Goal: Task Accomplishment & Management: Manage account settings

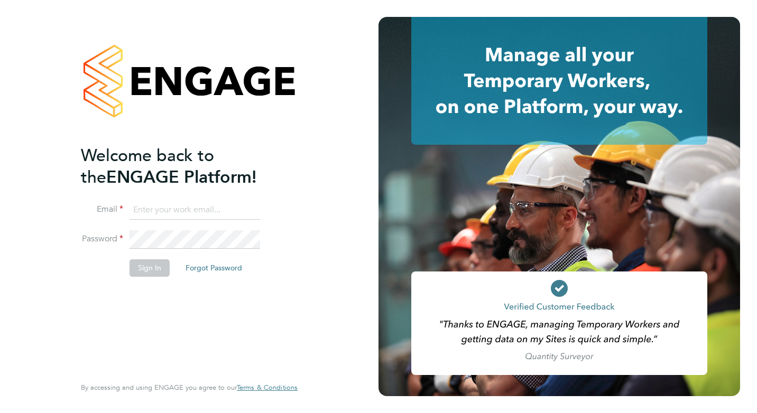
type input "Pallvi.Raghvani@ncclondon.ac.uk"
click at [153, 267] on button "Sign In" at bounding box center [150, 268] width 40 height 17
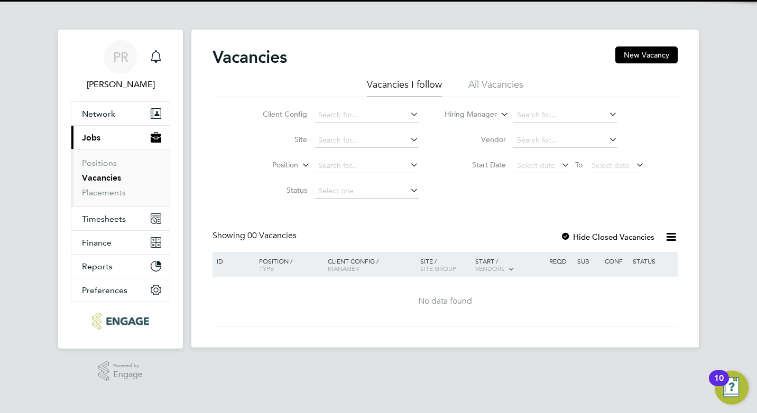
click at [491, 84] on li "All Vacancies" at bounding box center [495, 87] width 55 height 19
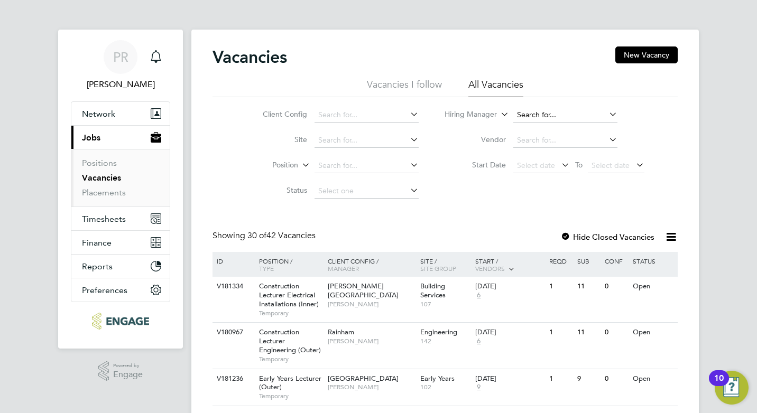
click at [539, 114] on input at bounding box center [565, 115] width 104 height 15
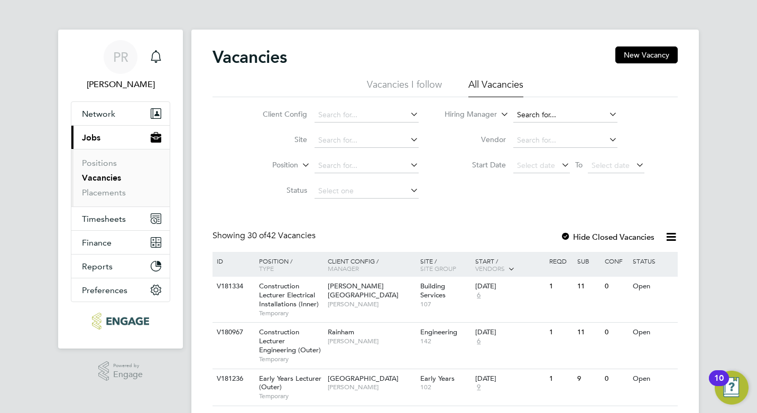
click at [526, 117] on input at bounding box center [565, 115] width 104 height 15
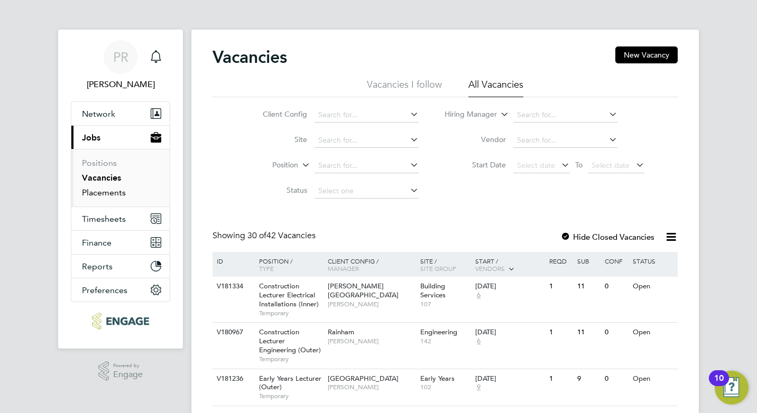
click at [112, 192] on link "Placements" at bounding box center [104, 193] width 44 height 10
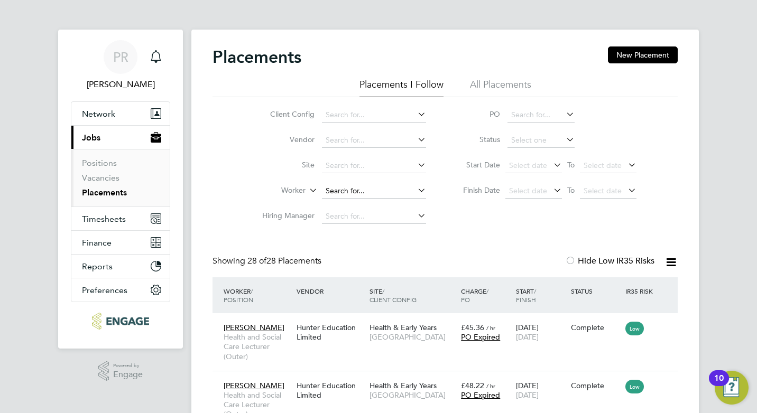
click at [362, 189] on input at bounding box center [374, 191] width 104 height 15
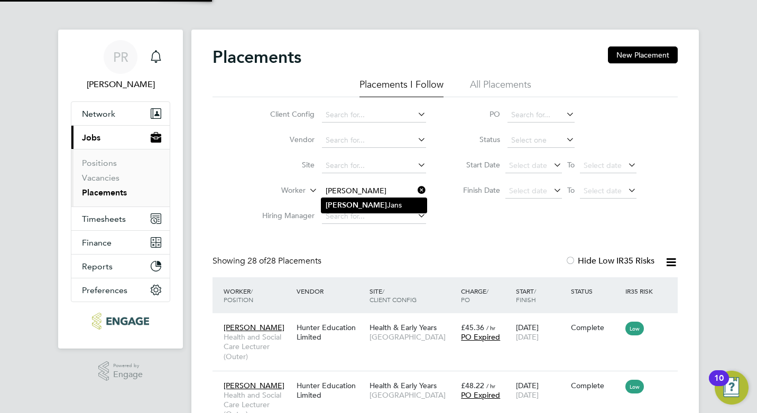
click at [380, 211] on li "Karl Jans" at bounding box center [373, 205] width 105 height 14
type input "Karl Jans"
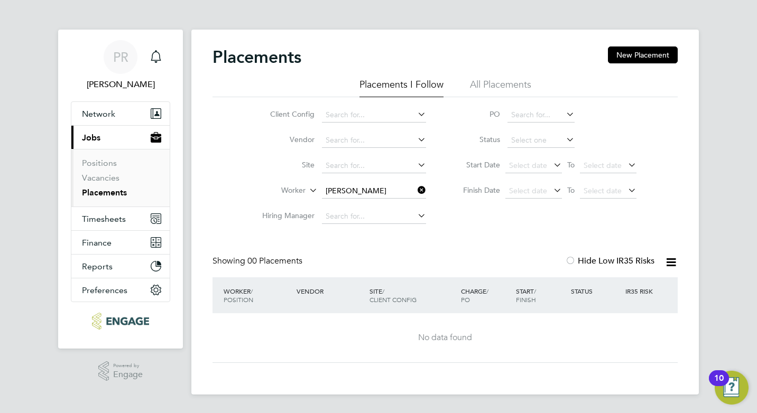
click at [490, 82] on li "All Placements" at bounding box center [500, 87] width 61 height 19
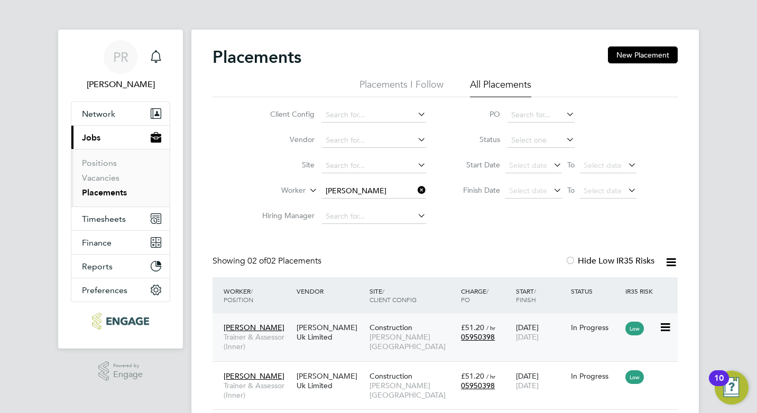
click at [406, 326] on span "Construction" at bounding box center [390, 328] width 43 height 10
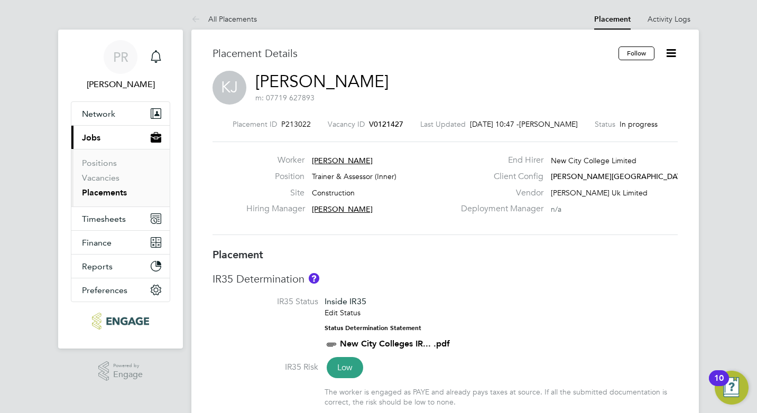
click at [672, 52] on icon at bounding box center [670, 53] width 13 height 13
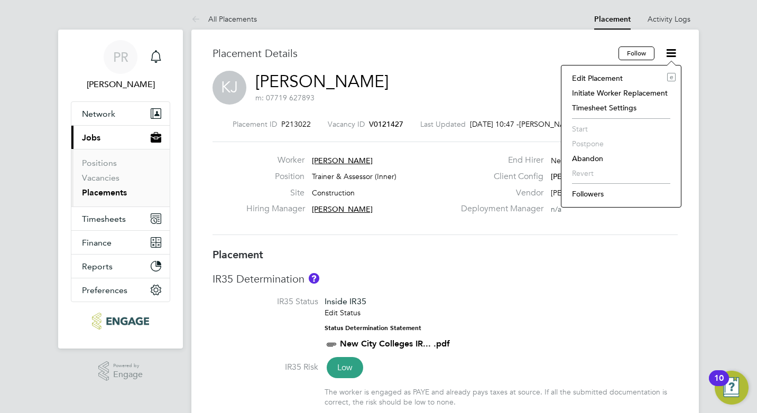
click at [615, 79] on li "Edit Placement e" at bounding box center [621, 78] width 109 height 15
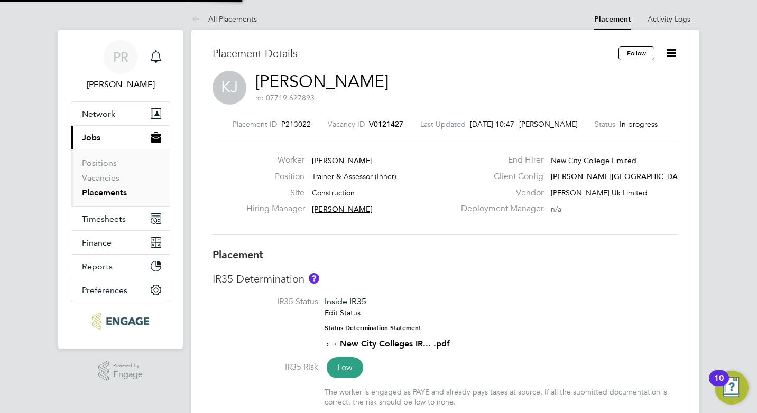
type input "[PERSON_NAME]"
type input "15 Apr 2024"
type input "31 Jul 2026"
type input "09:00"
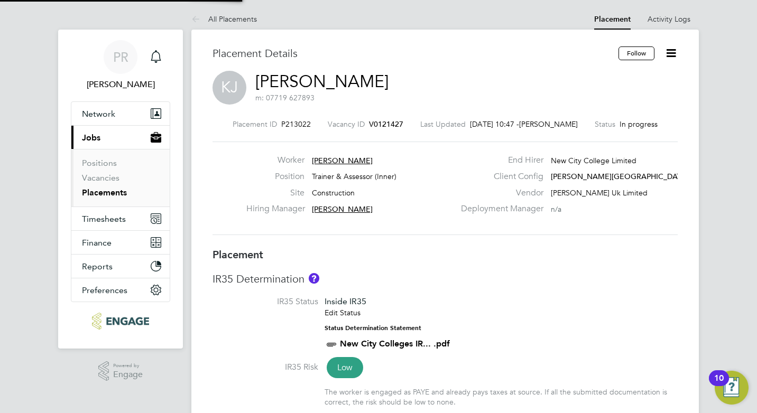
type input "17:00"
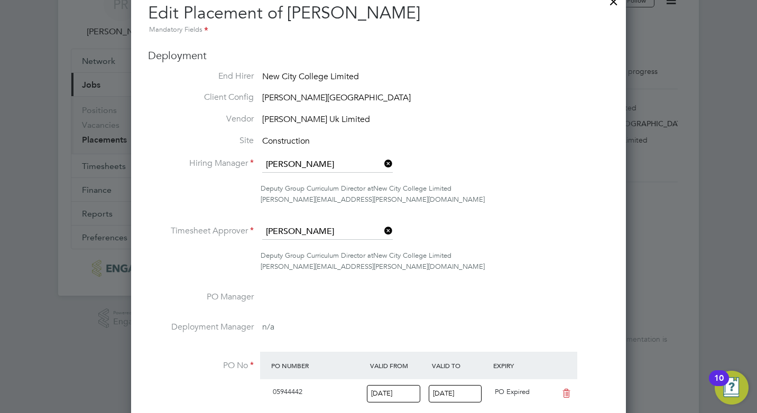
click at [329, 229] on input "[PERSON_NAME]" at bounding box center [327, 232] width 131 height 16
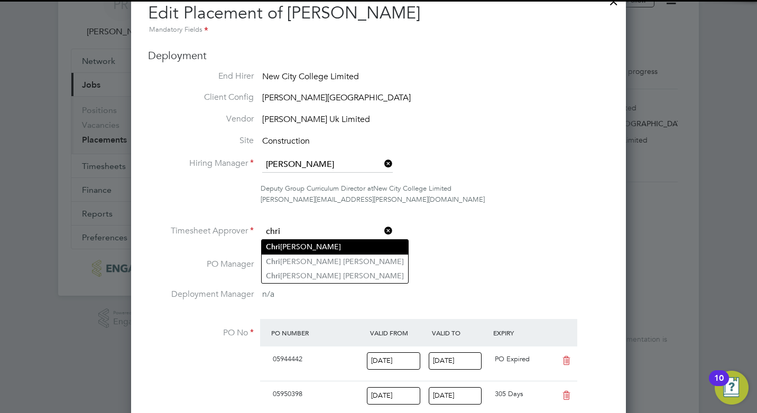
click at [300, 244] on li "Chri stopher Taylor" at bounding box center [335, 247] width 146 height 14
type input "Christopher Taylor"
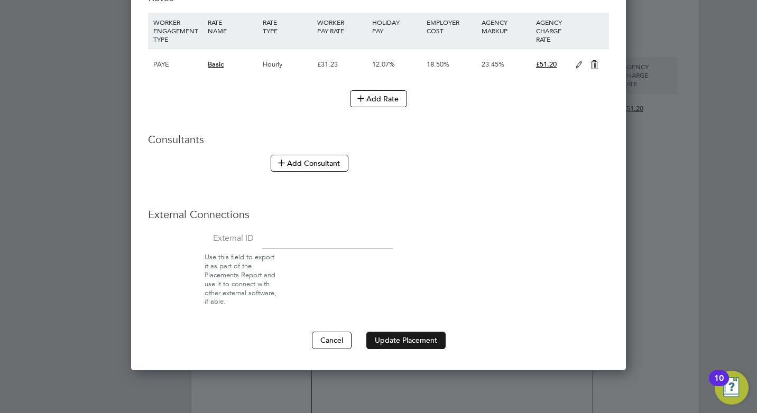
click at [399, 342] on button "Update Placement" at bounding box center [405, 340] width 79 height 17
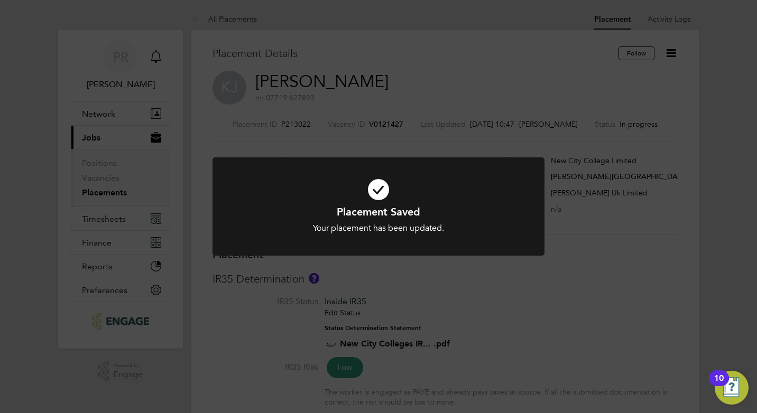
click at [571, 241] on div "Placement Saved Your placement has been updated. Cancel Okay" at bounding box center [378, 206] width 757 height 413
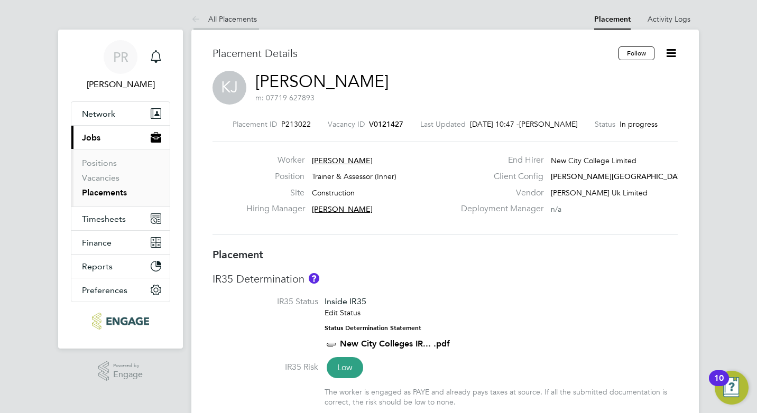
click at [196, 18] on icon at bounding box center [197, 19] width 13 height 13
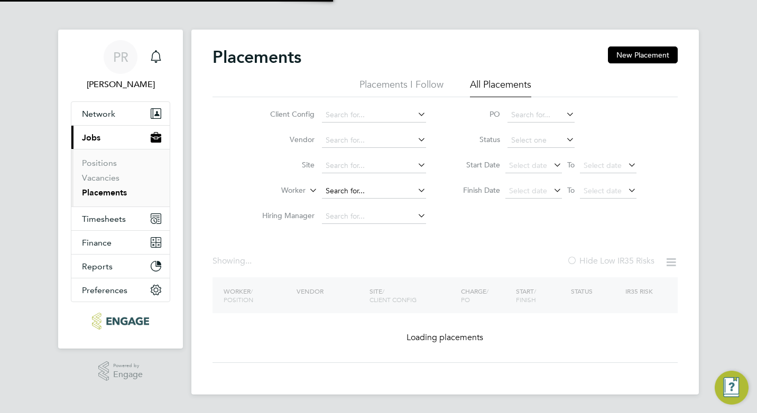
click at [338, 190] on input at bounding box center [374, 191] width 104 height 15
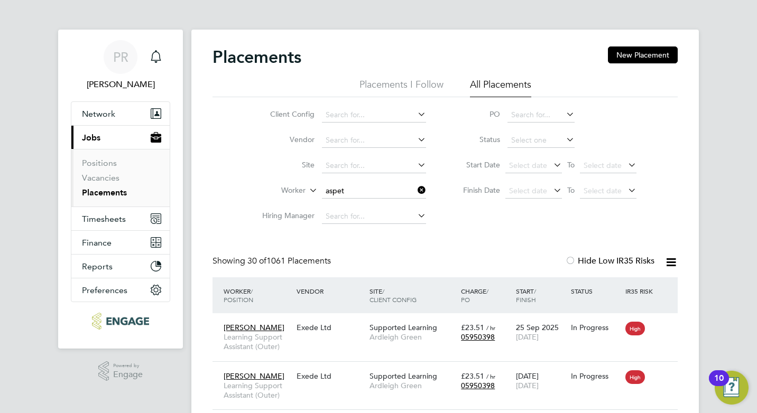
click at [384, 200] on li "Aspet Movasisyan" at bounding box center [373, 205] width 105 height 14
type input "Aspet Movasisyan"
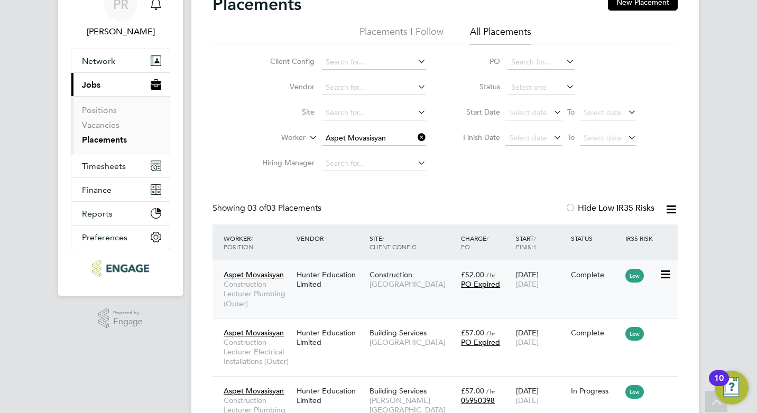
click at [413, 289] on span "[GEOGRAPHIC_DATA]" at bounding box center [412, 285] width 86 height 10
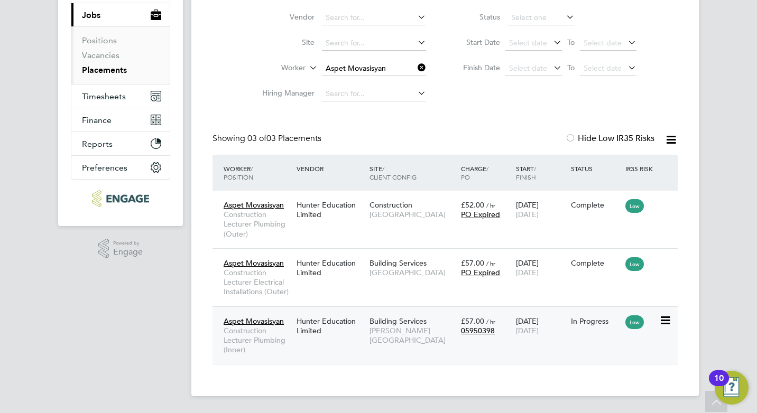
click at [328, 334] on div "Hunter Education Limited" at bounding box center [330, 326] width 73 height 30
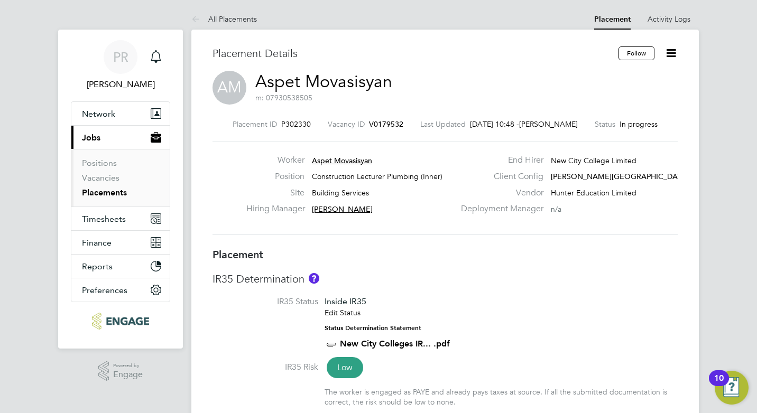
click at [669, 52] on icon at bounding box center [670, 53] width 13 height 13
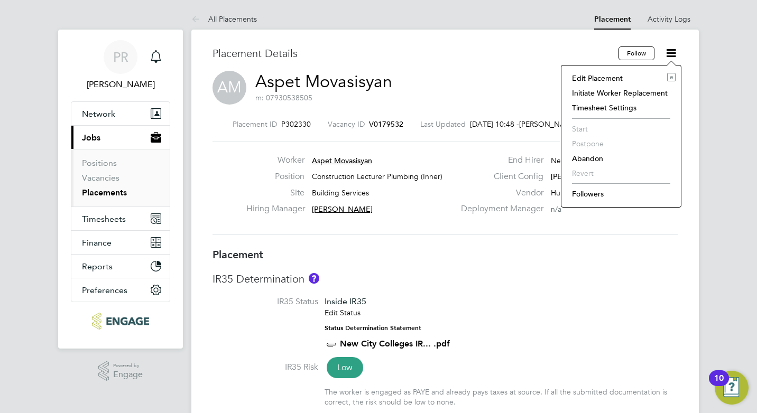
click at [608, 77] on li "Edit Placement e" at bounding box center [621, 78] width 109 height 15
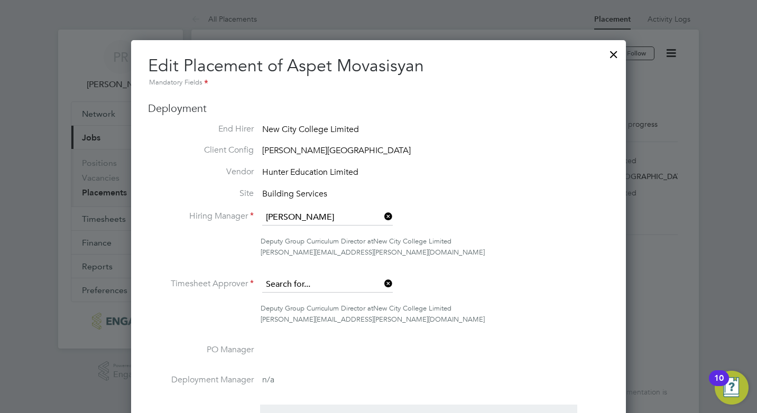
click at [325, 278] on input at bounding box center [327, 285] width 131 height 16
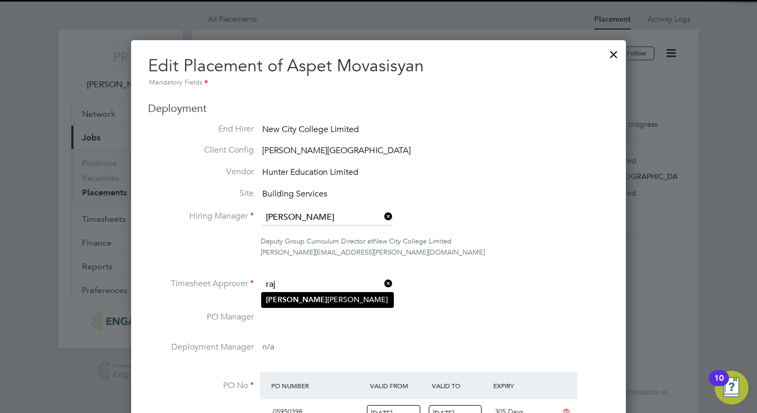
click at [300, 299] on li "[PERSON_NAME]" at bounding box center [328, 300] width 132 height 14
type input "[PERSON_NAME]"
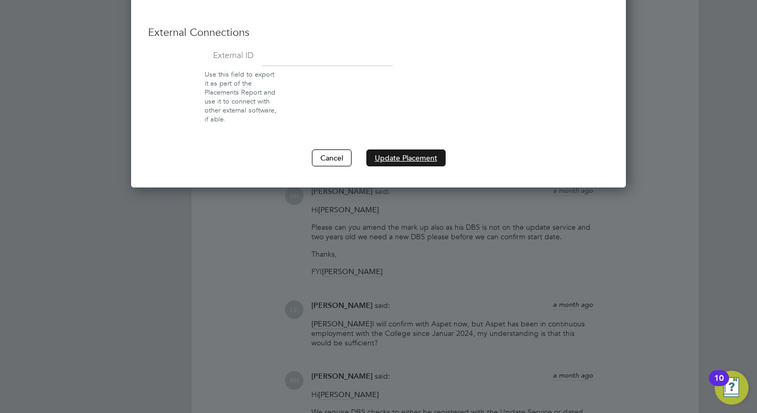
click at [402, 160] on button "Update Placement" at bounding box center [405, 158] width 79 height 17
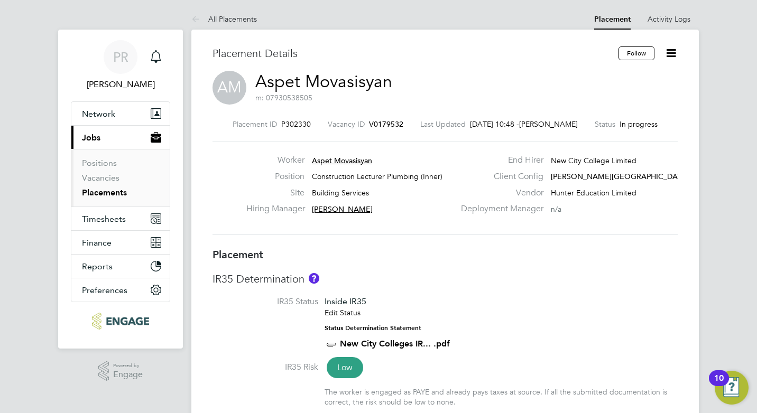
click at [226, 16] on link "All Placements" at bounding box center [224, 19] width 66 height 10
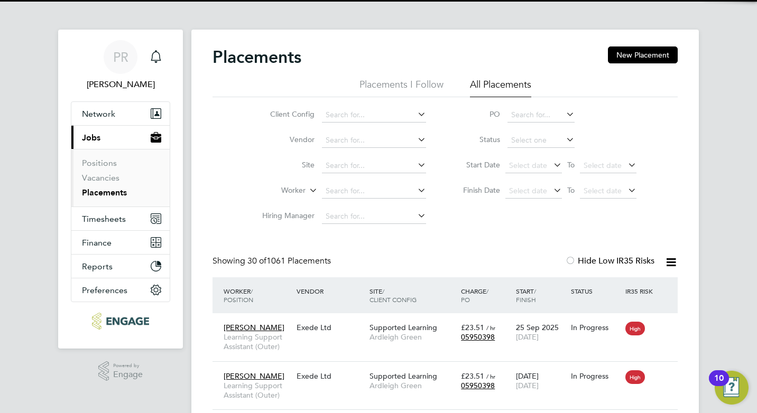
scroll to position [31, 92]
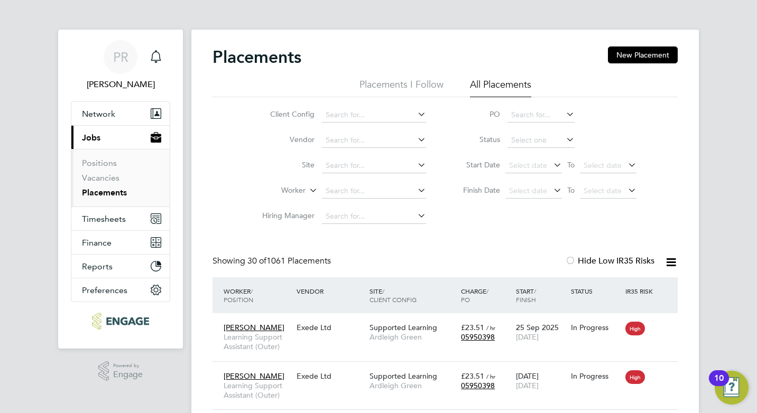
drag, startPoint x: 450, startPoint y: 226, endPoint x: 427, endPoint y: 211, distance: 27.6
click at [450, 226] on div "Client Config Vendor Site Worker Hiring Manager PO Status Start Date Select dat…" at bounding box center [444, 163] width 465 height 132
click at [383, 197] on input at bounding box center [374, 191] width 104 height 15
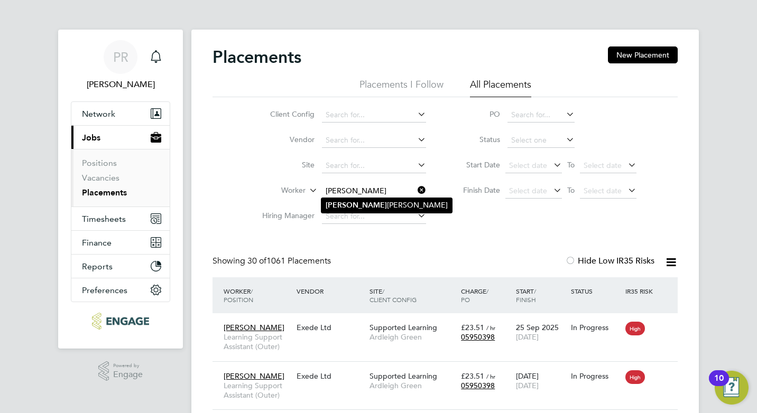
click at [363, 209] on li "Brian Baker" at bounding box center [386, 205] width 131 height 14
type input "Brian Baker"
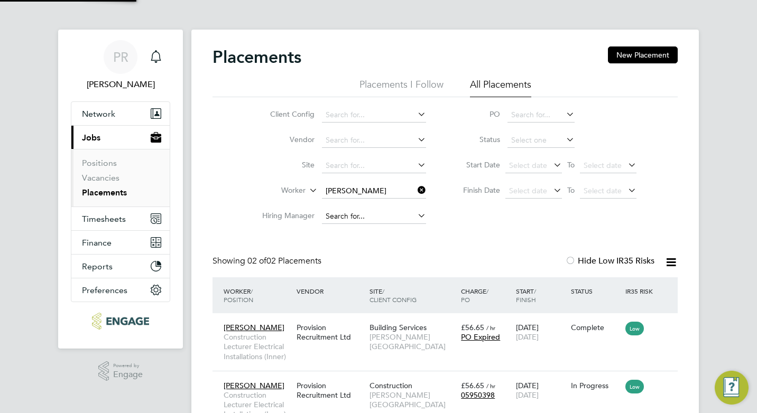
scroll to position [31, 92]
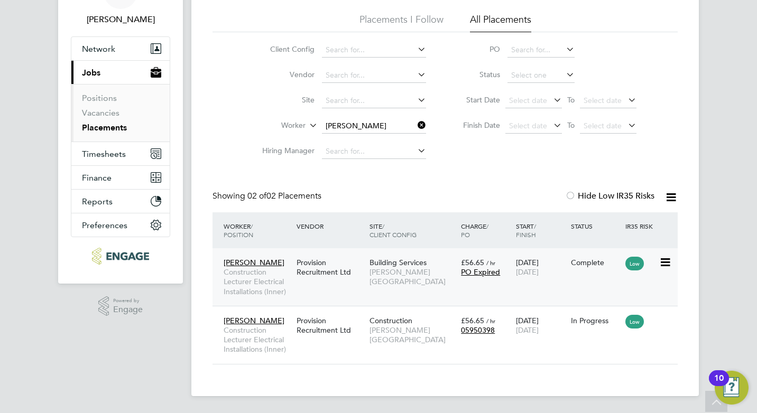
click at [558, 276] on div "26 Sep 2024 18 Jul 2025" at bounding box center [540, 268] width 55 height 30
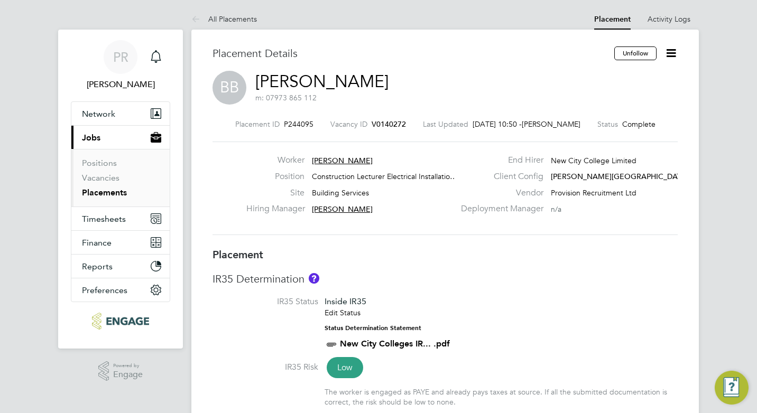
click at [667, 56] on icon at bounding box center [670, 53] width 13 height 13
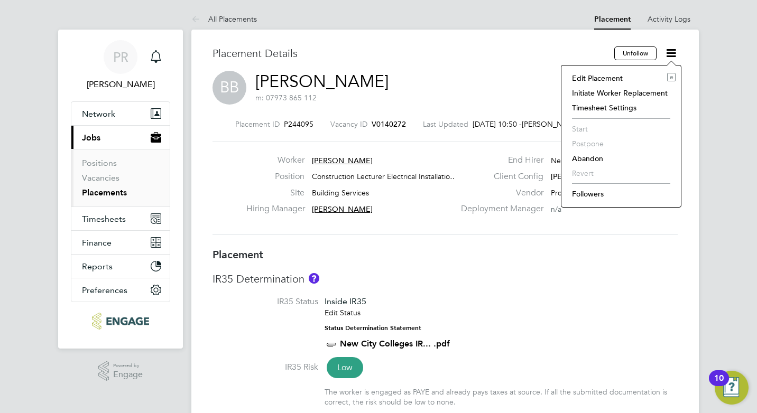
click at [598, 77] on li "Edit Placement e" at bounding box center [621, 78] width 109 height 15
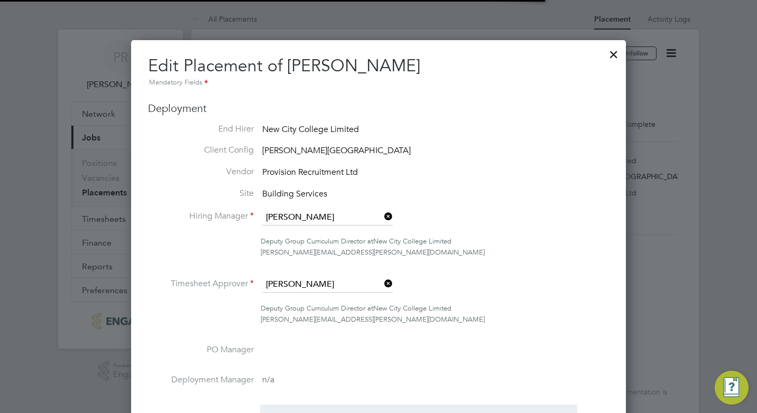
scroll to position [5, 5]
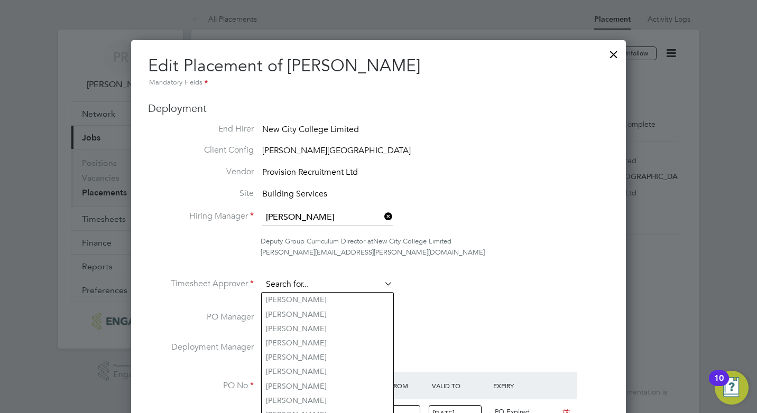
drag, startPoint x: 352, startPoint y: 282, endPoint x: 265, endPoint y: 291, distance: 86.6
click at [265, 291] on input at bounding box center [327, 285] width 131 height 16
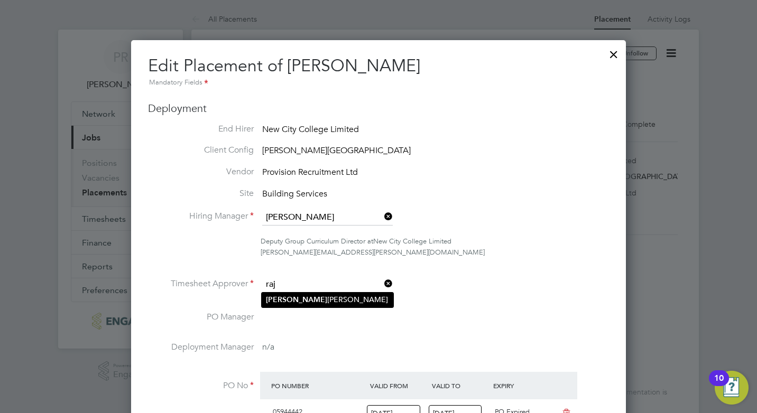
click at [297, 298] on li "[PERSON_NAME]" at bounding box center [328, 300] width 132 height 14
type input "[PERSON_NAME]"
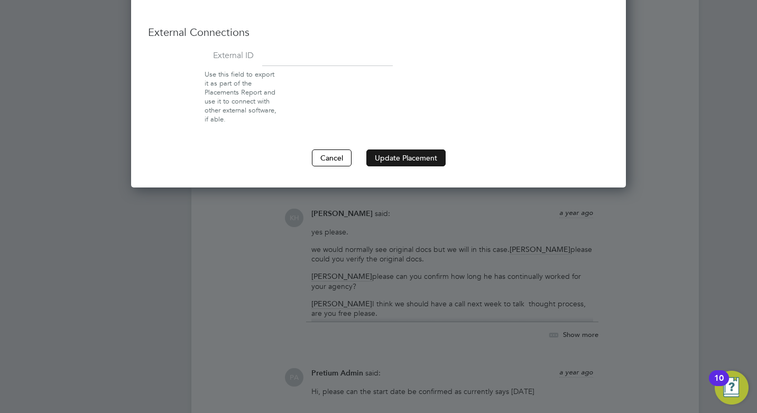
click at [424, 156] on button "Update Placement" at bounding box center [405, 158] width 79 height 17
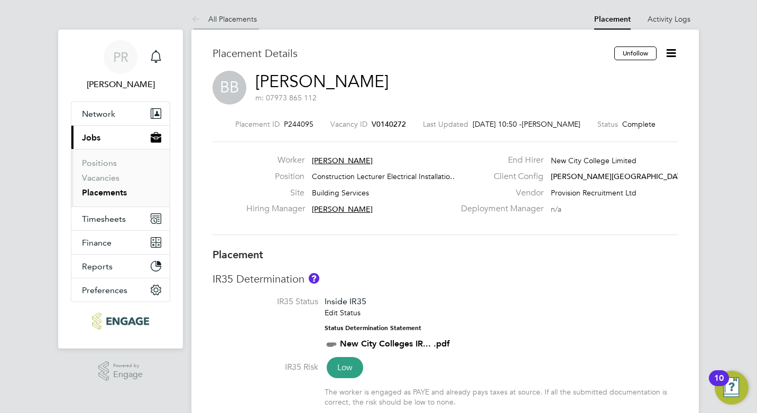
click at [223, 22] on link "All Placements" at bounding box center [224, 19] width 66 height 10
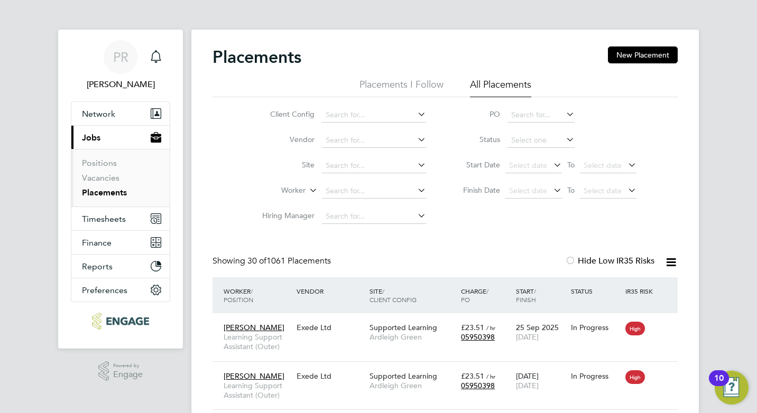
click at [376, 206] on li "Hiring Manager" at bounding box center [340, 216] width 199 height 25
click at [382, 193] on input at bounding box center [374, 191] width 104 height 15
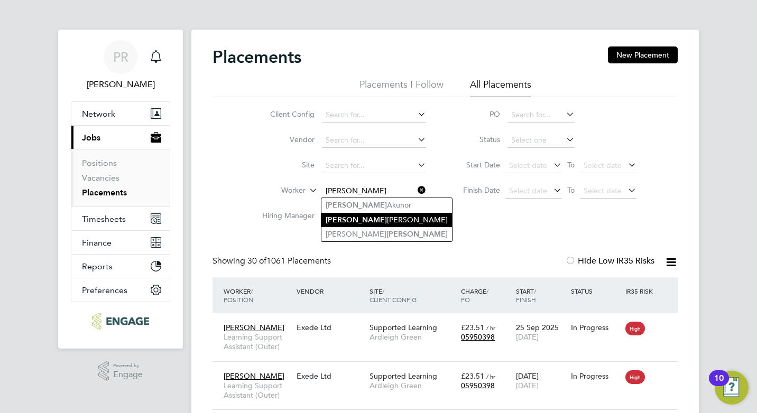
click at [374, 220] on li "Lawrence Jackson" at bounding box center [386, 220] width 131 height 14
type input "Lawrence Jackson"
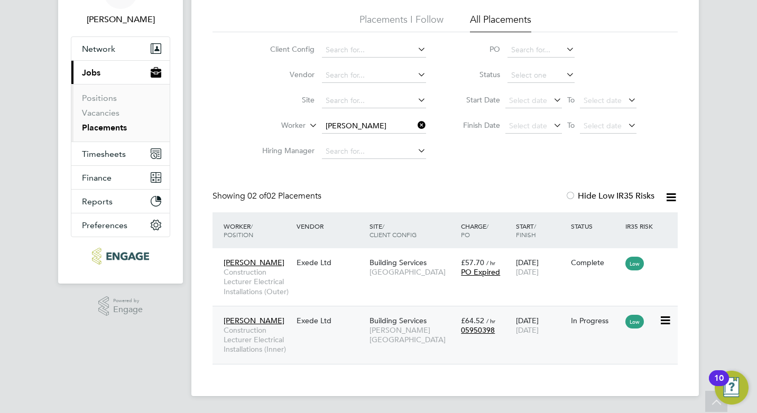
click at [539, 332] on span "24 Oct 2025" at bounding box center [527, 331] width 23 height 10
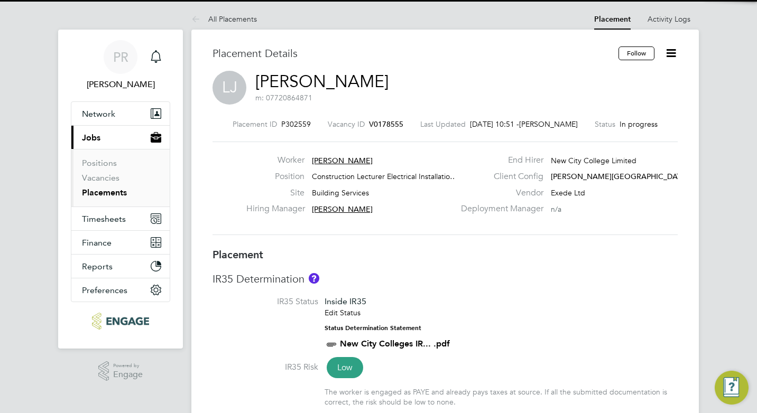
click at [670, 57] on icon at bounding box center [670, 53] width 13 height 13
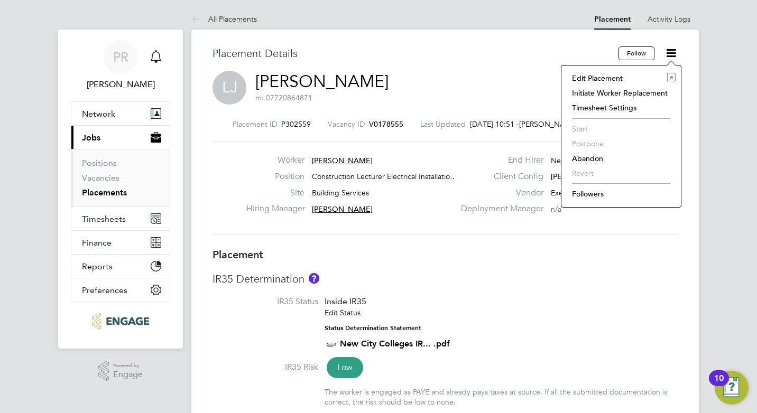
click at [603, 72] on li "Edit Placement e" at bounding box center [621, 78] width 109 height 15
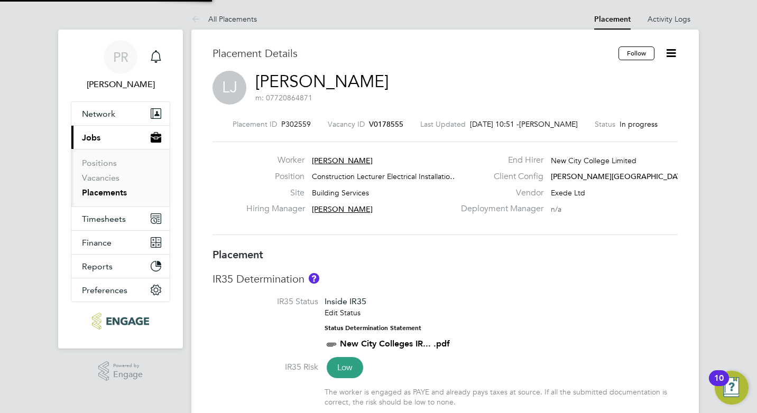
type input "[PERSON_NAME]"
type input "[DATE]"
type input "09:00"
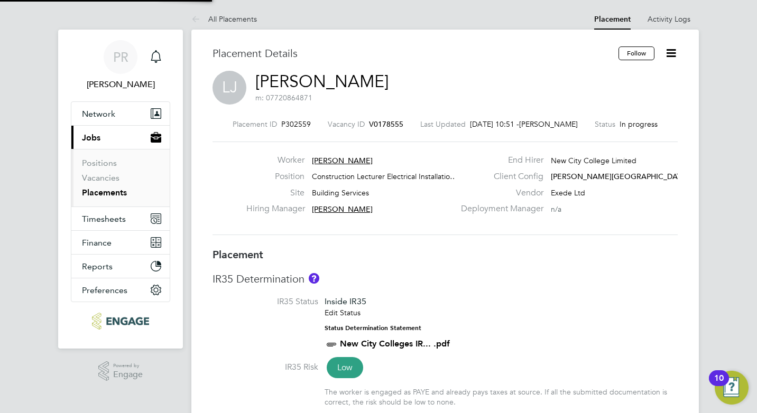
type input "17:00"
type input "15815"
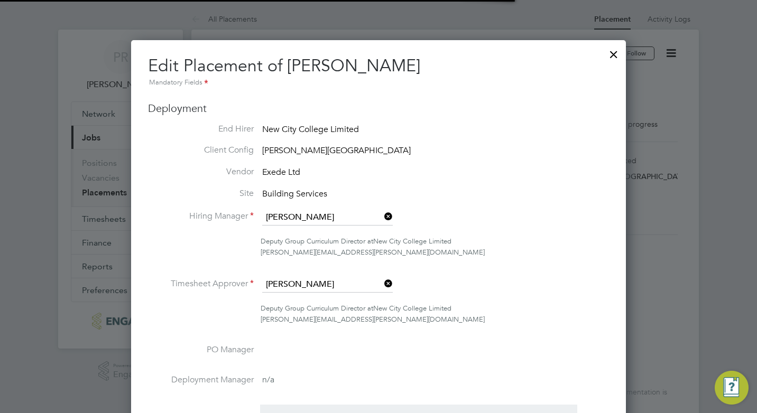
scroll to position [5, 5]
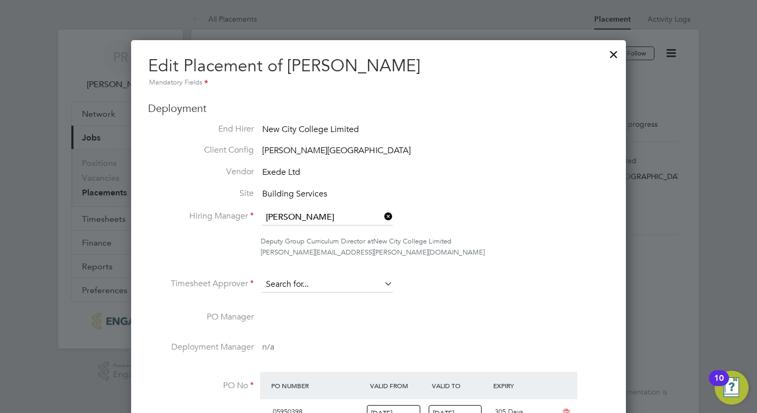
click at [328, 284] on input at bounding box center [327, 285] width 131 height 16
click at [326, 299] on li "[PERSON_NAME]" at bounding box center [328, 300] width 132 height 14
type input "[PERSON_NAME]"
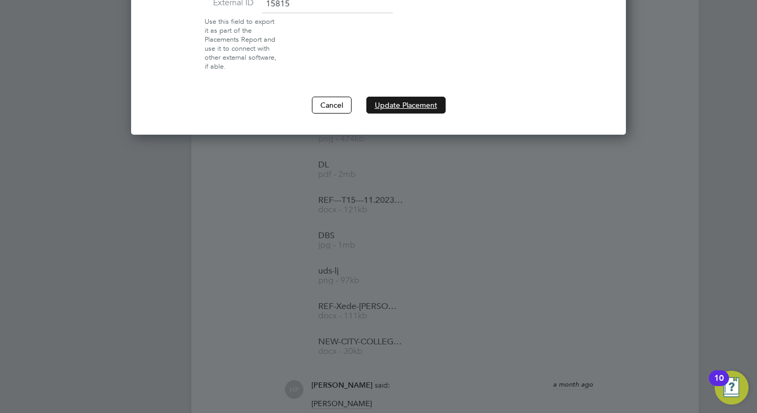
click at [404, 106] on button "Update Placement" at bounding box center [405, 105] width 79 height 17
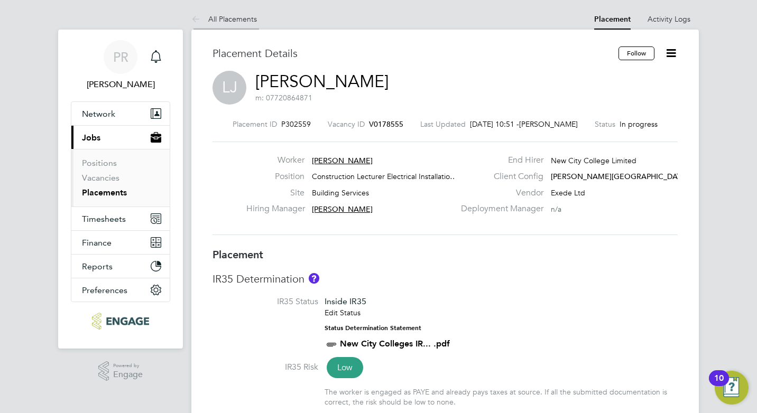
click at [207, 24] on li "All Placements" at bounding box center [224, 18] width 66 height 21
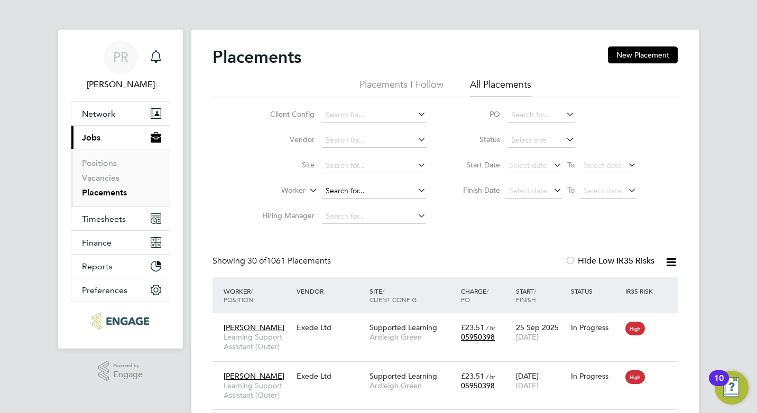
click at [349, 187] on input at bounding box center [374, 191] width 104 height 15
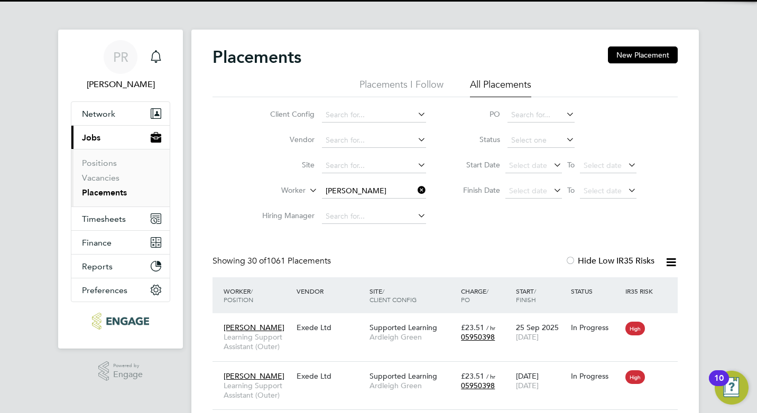
click at [346, 215] on li "Jason Mitchell" at bounding box center [386, 220] width 131 height 14
type input "[PERSON_NAME]"
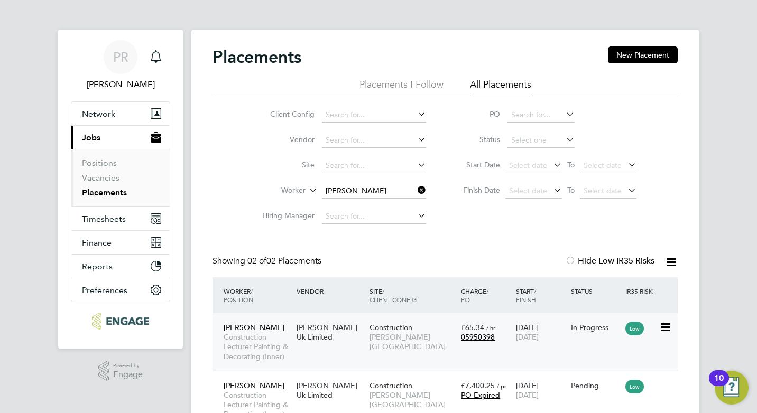
scroll to position [53, 0]
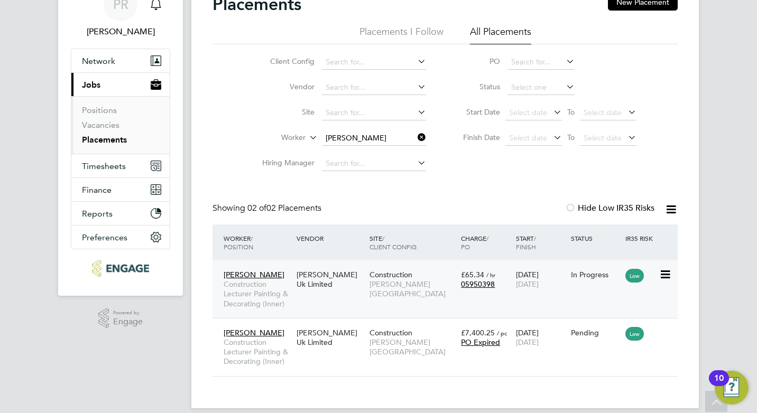
click at [458, 293] on div "£65.34 / hr 05950398" at bounding box center [485, 280] width 55 height 30
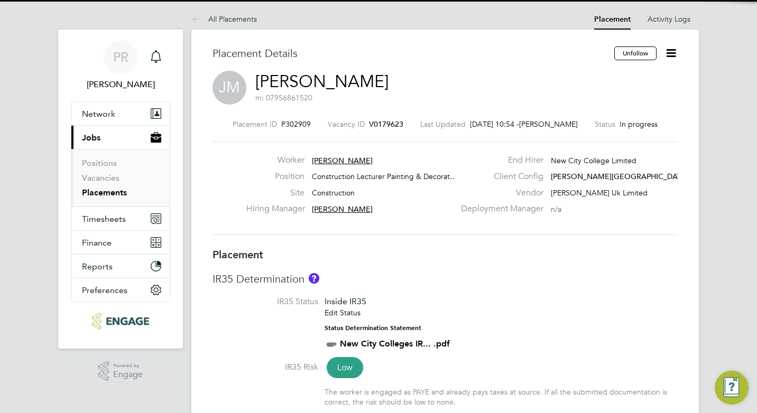
click at [669, 51] on icon at bounding box center [670, 53] width 13 height 13
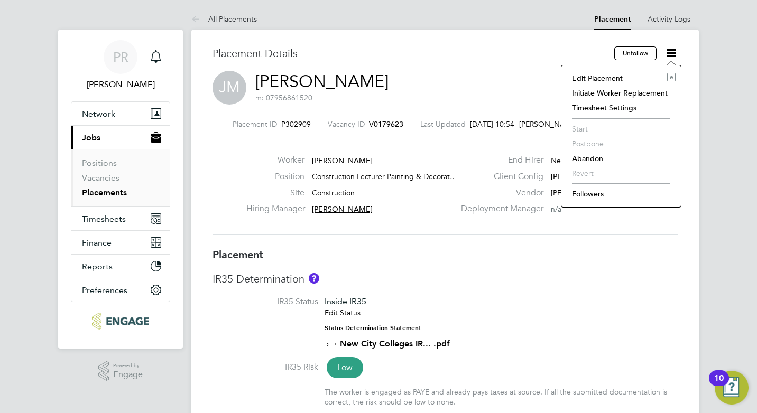
click at [602, 74] on li "Edit Placement e" at bounding box center [621, 78] width 109 height 15
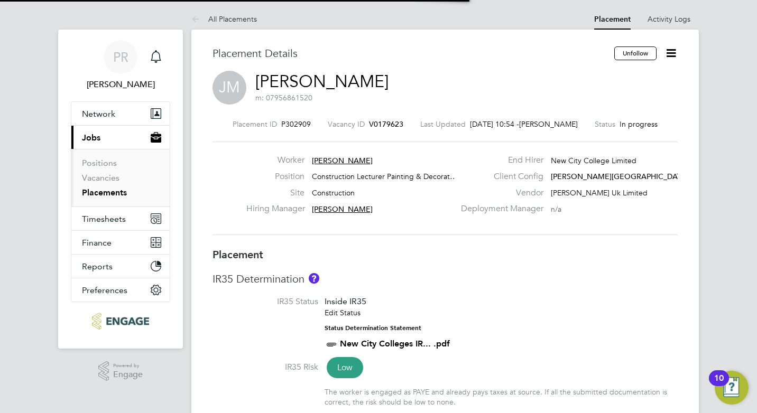
scroll to position [5, 5]
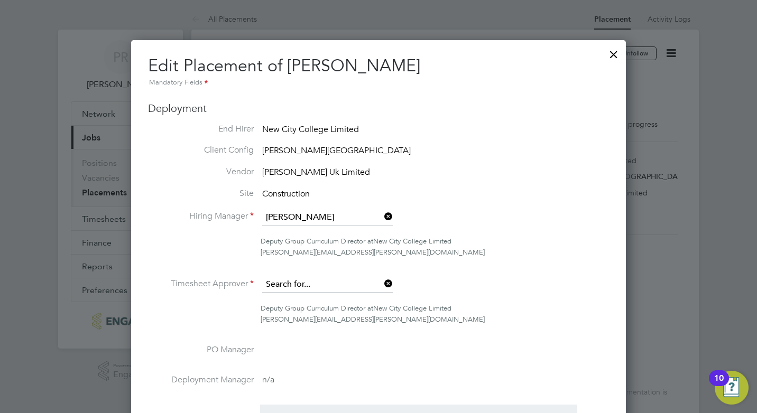
click at [337, 280] on input at bounding box center [327, 285] width 131 height 16
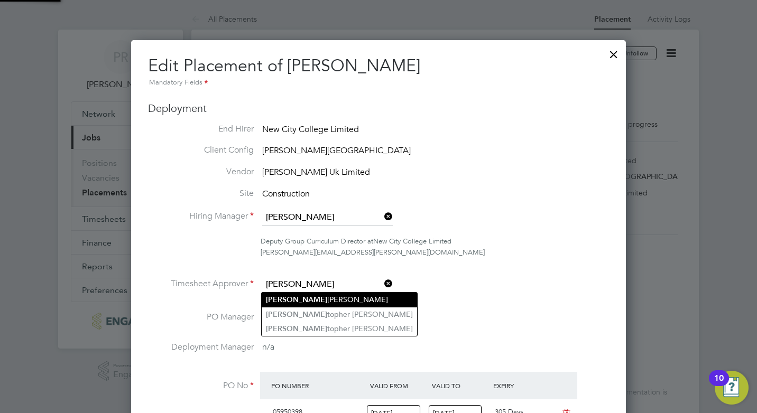
click at [318, 300] on li "Chris topher Taylor" at bounding box center [339, 300] width 155 height 14
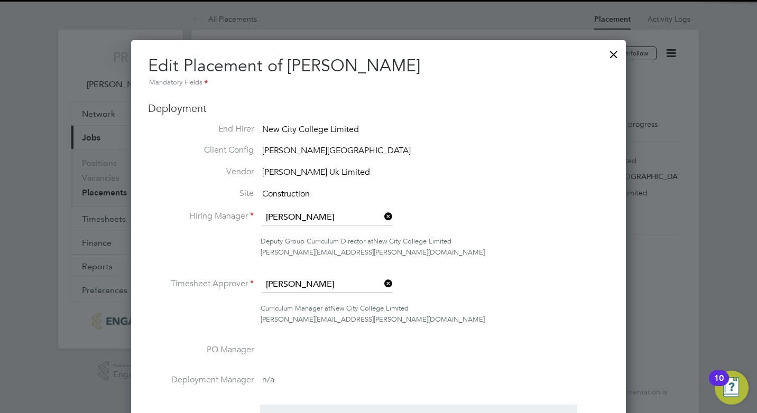
type input "Christopher Taylor"
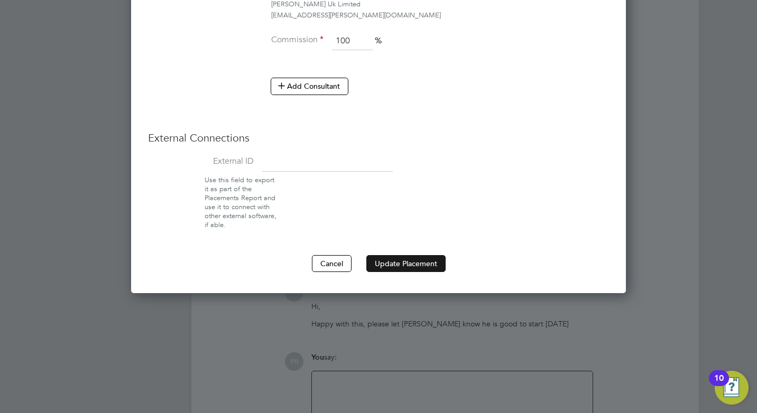
click at [389, 265] on button "Update Placement" at bounding box center [405, 263] width 79 height 17
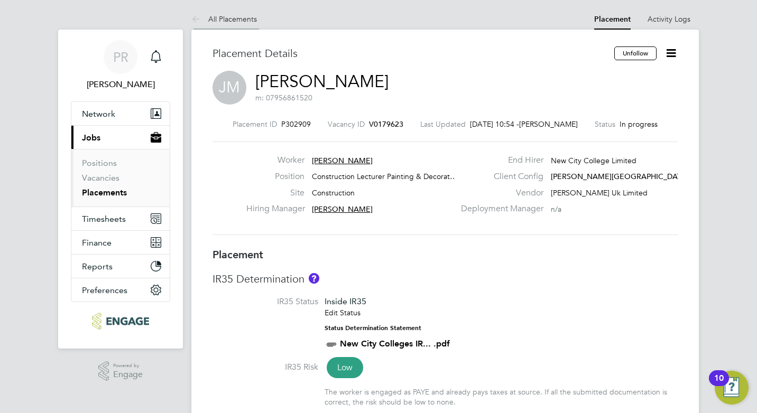
click at [215, 20] on link "All Placements" at bounding box center [224, 19] width 66 height 10
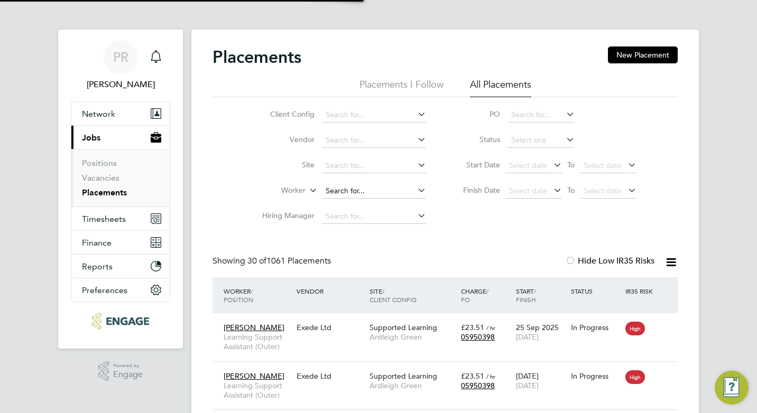
click at [372, 193] on input at bounding box center [374, 191] width 104 height 15
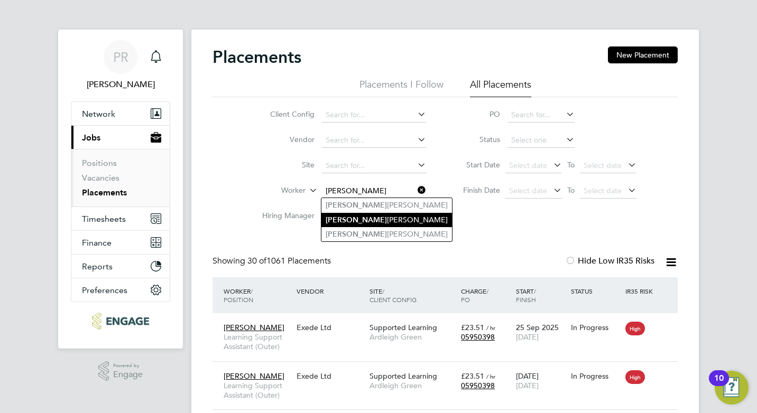
click at [360, 217] on li "Colin Hughes" at bounding box center [386, 220] width 131 height 14
type input "[PERSON_NAME]"
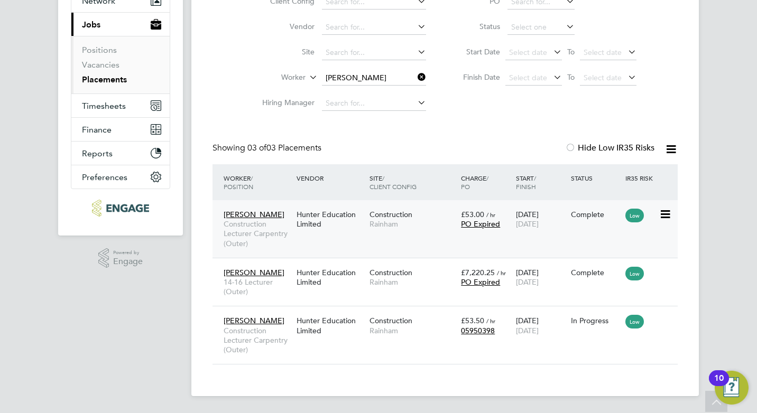
click at [535, 229] on div "06 Sep 2024 18 Jul 2025" at bounding box center [540, 220] width 55 height 30
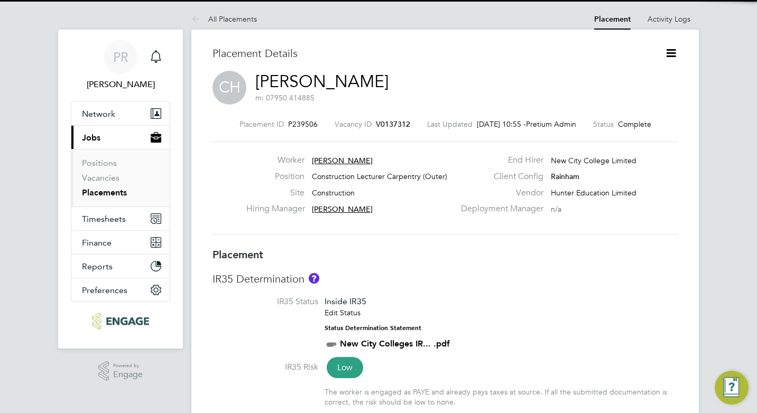
click at [670, 52] on icon at bounding box center [670, 53] width 13 height 13
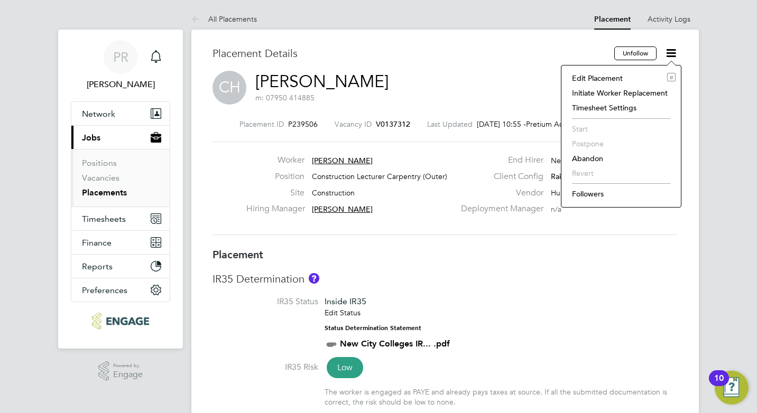
click at [628, 74] on li "Edit Placement e" at bounding box center [621, 78] width 109 height 15
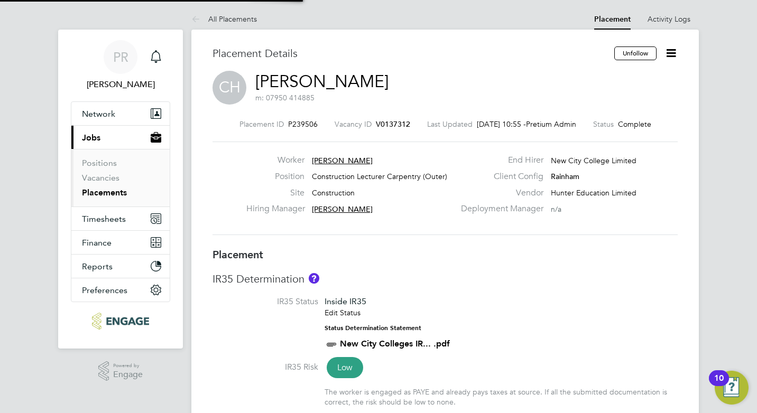
type input "Ian Rist"
type input "Richard Pendleton"
type input "06 Sep 2024"
type input "18 Jul 2025"
type input "09:00"
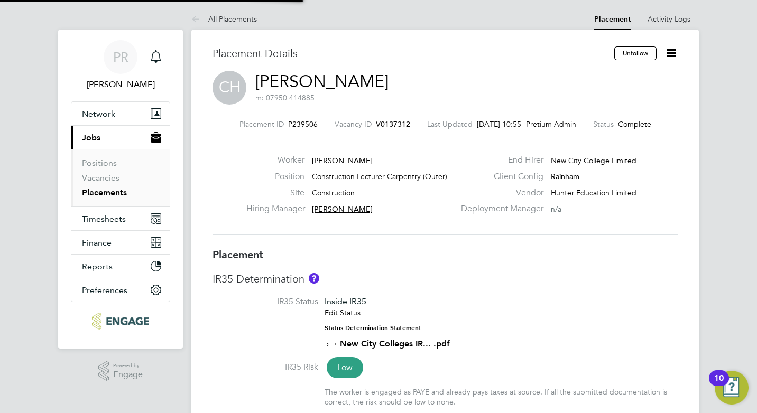
type input "17:00"
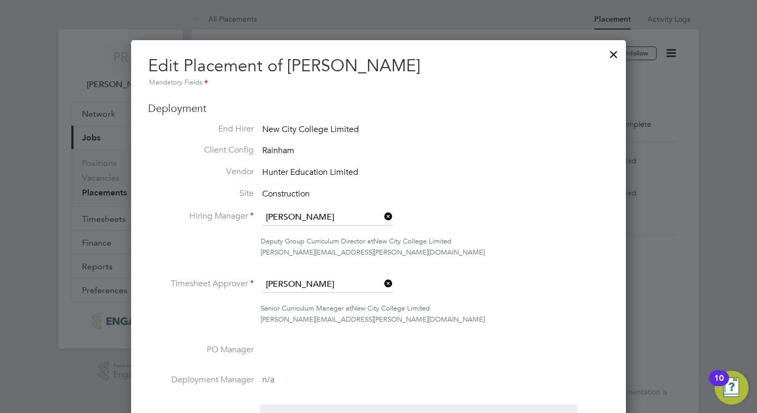
click at [616, 57] on div at bounding box center [613, 51] width 19 height 19
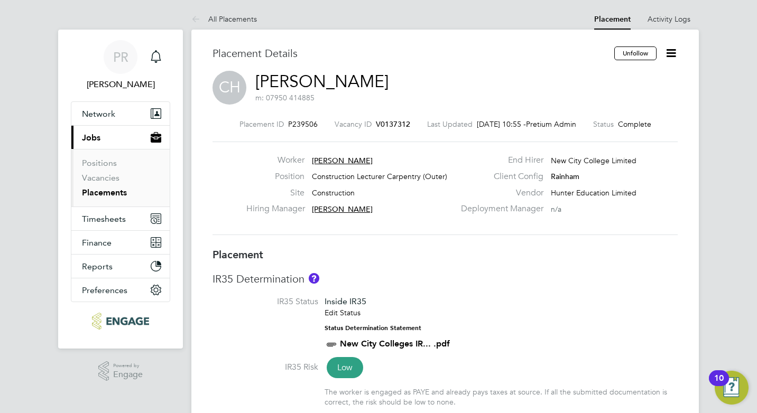
click at [235, 15] on link "All Placements" at bounding box center [224, 19] width 66 height 10
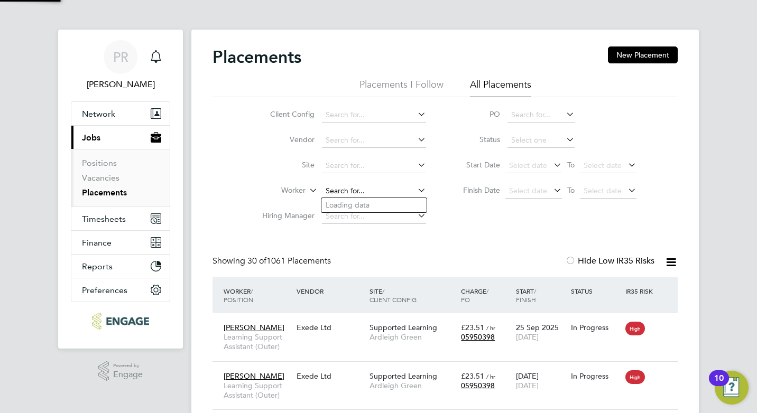
click at [374, 189] on input at bounding box center [374, 191] width 104 height 15
type input "Chukwudi Ochia"
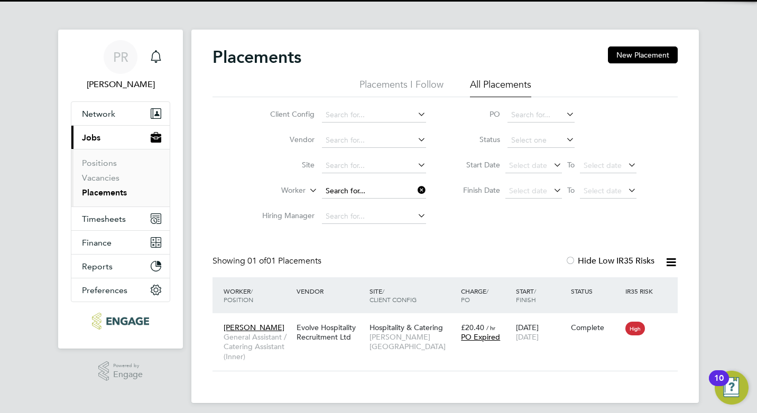
click at [394, 193] on input at bounding box center [374, 191] width 104 height 15
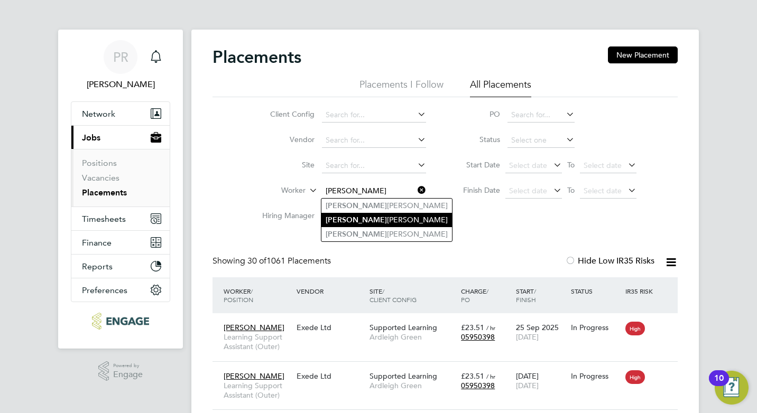
click at [366, 220] on li "Colin Hughes" at bounding box center [386, 220] width 131 height 14
type input "[PERSON_NAME]"
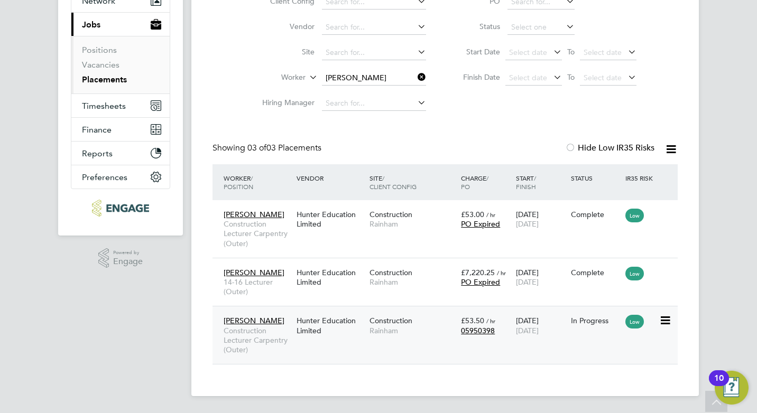
click at [591, 338] on div "Colin Hughes Construction Lecturer Carpentry (Outer) Hunter Education Limited C…" at bounding box center [444, 335] width 465 height 58
click at [662, 320] on icon at bounding box center [664, 321] width 11 height 13
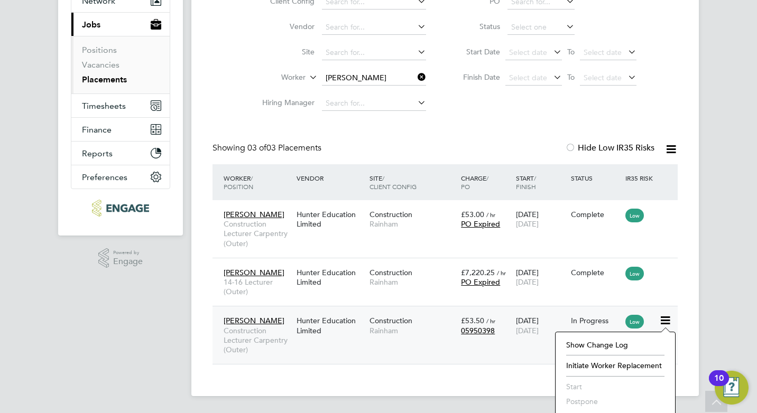
click at [479, 328] on span "05950398" at bounding box center [478, 331] width 34 height 10
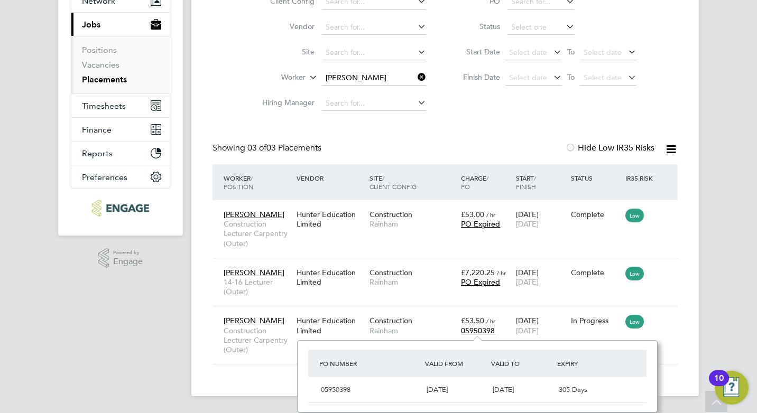
click at [101, 357] on app-navbar "PR Pallvi Raghvani Notifications Applications: Network Team Members Businesses …" at bounding box center [120, 164] width 125 height 497
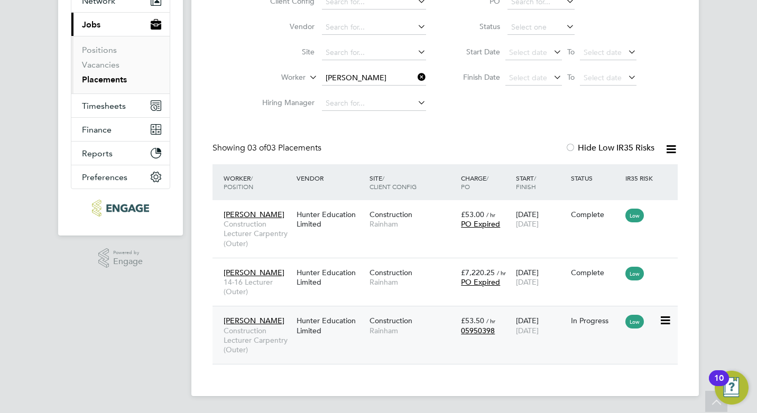
click at [311, 325] on div "Hunter Education Limited" at bounding box center [330, 326] width 73 height 30
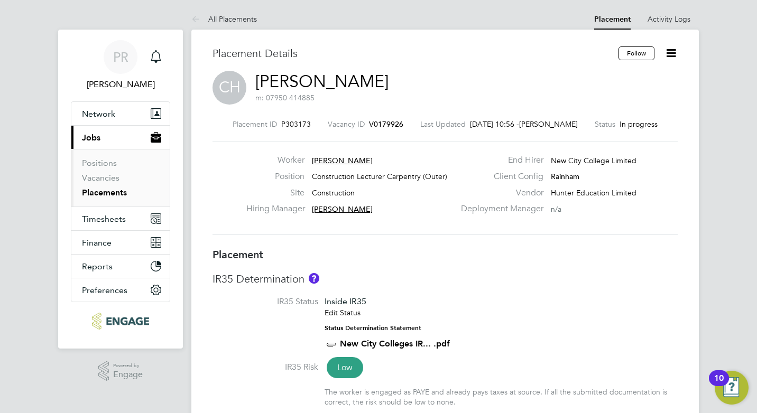
click at [675, 51] on icon at bounding box center [670, 53] width 13 height 13
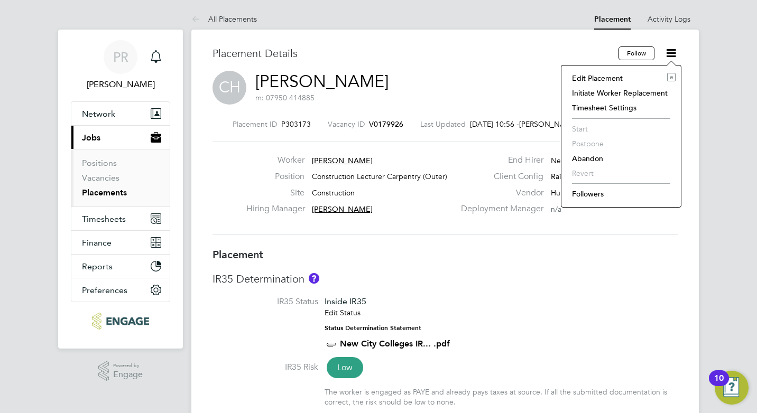
click at [596, 77] on li "Edit Placement e" at bounding box center [621, 78] width 109 height 15
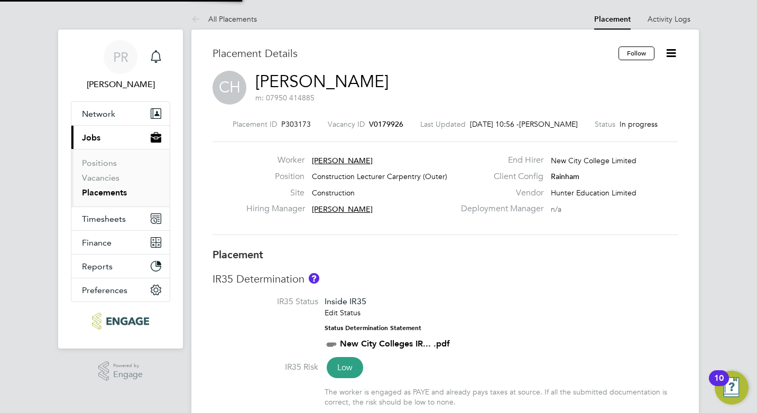
type input "[PERSON_NAME]"
type input "[DATE]"
type input "09:00"
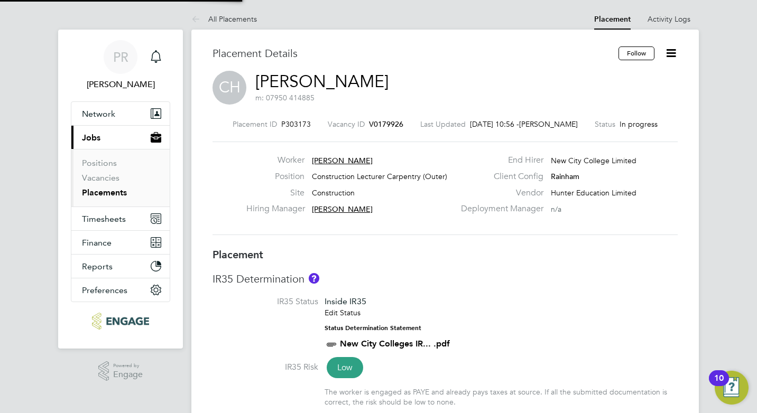
type input "17:00"
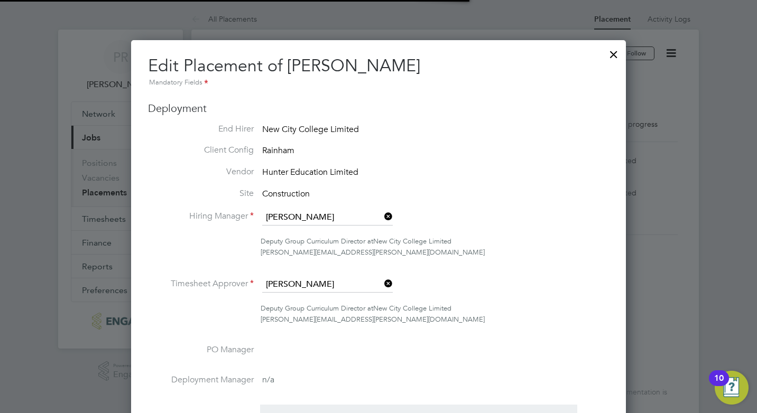
scroll to position [5, 5]
click at [331, 282] on input at bounding box center [327, 285] width 131 height 16
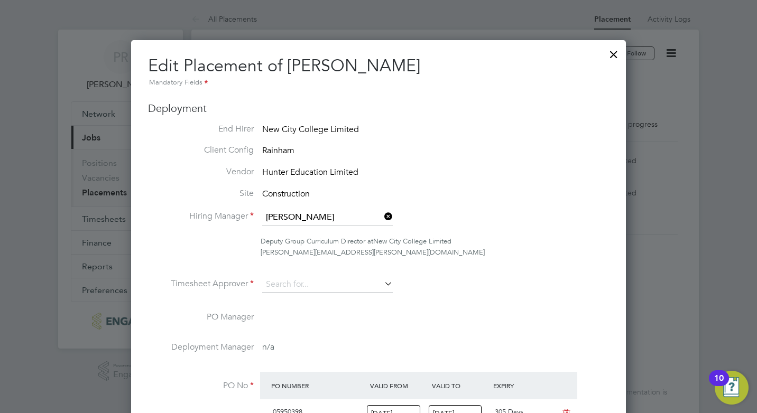
drag, startPoint x: 456, startPoint y: 316, endPoint x: 458, endPoint y: 295, distance: 20.8
click at [457, 316] on li "PO Manager" at bounding box center [378, 327] width 461 height 30
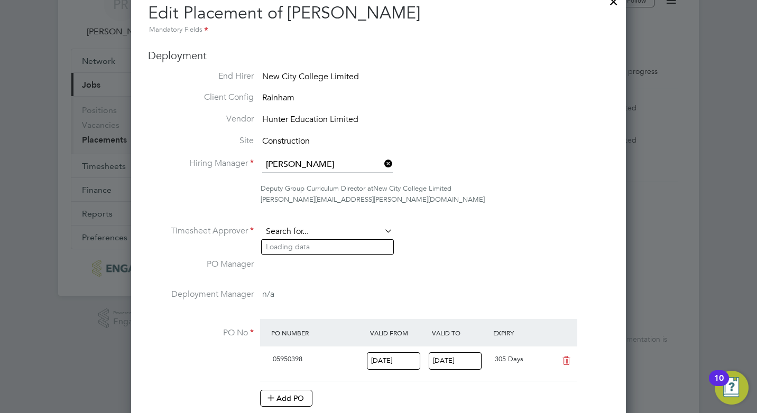
click at [342, 229] on input at bounding box center [327, 232] width 131 height 16
type input "a"
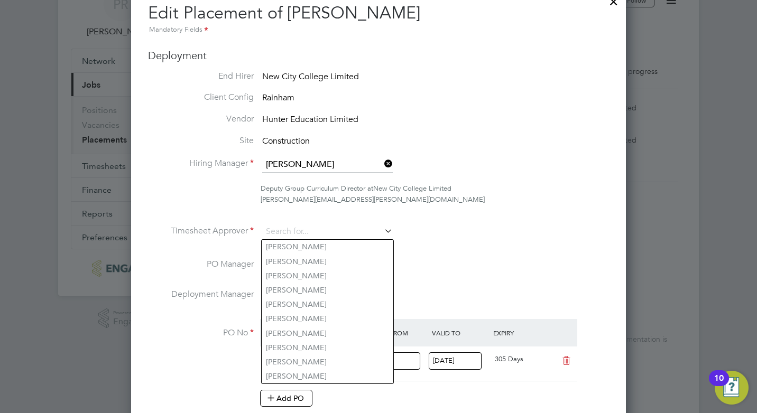
click at [724, 233] on div at bounding box center [378, 206] width 757 height 413
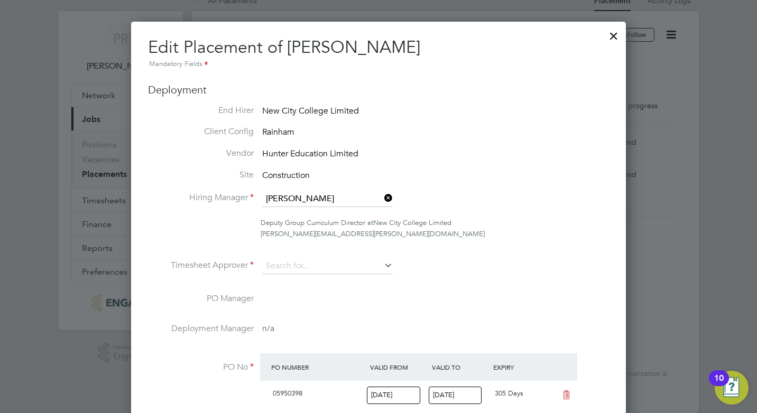
scroll to position [0, 0]
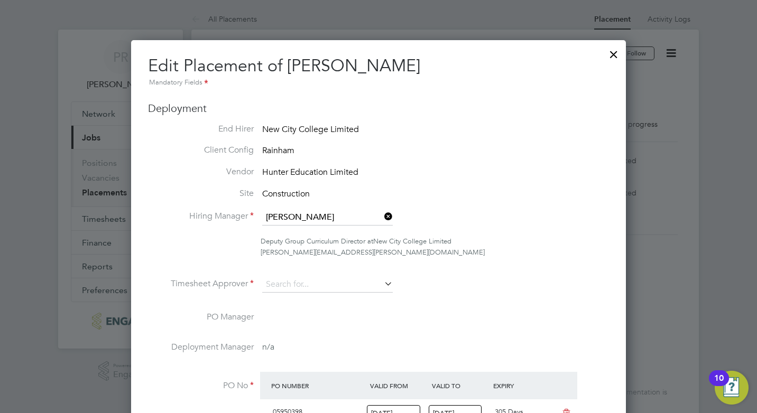
click at [614, 54] on div at bounding box center [613, 51] width 19 height 19
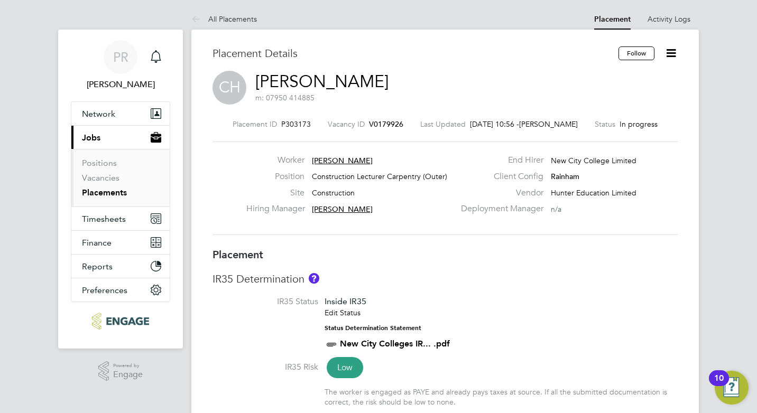
click at [672, 52] on icon at bounding box center [670, 53] width 13 height 13
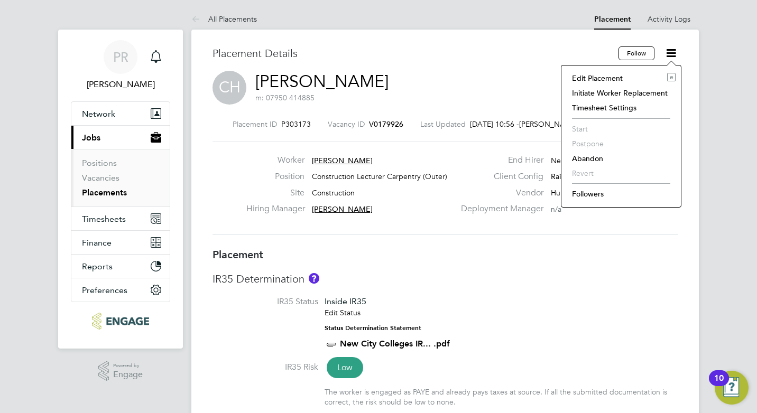
click at [603, 79] on li "Edit Placement e" at bounding box center [621, 78] width 109 height 15
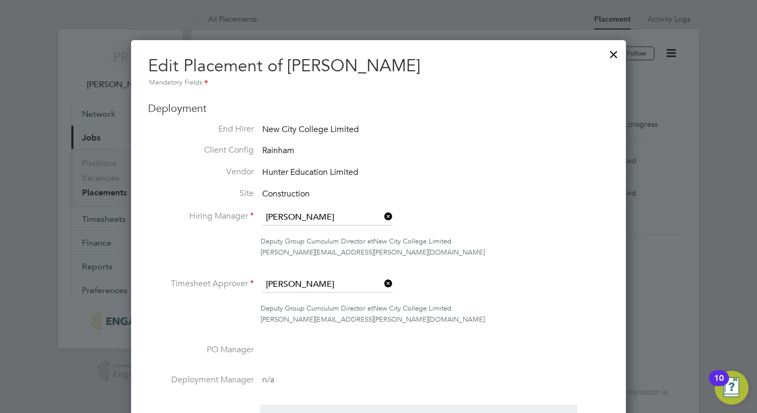
click at [613, 56] on div at bounding box center [613, 51] width 19 height 19
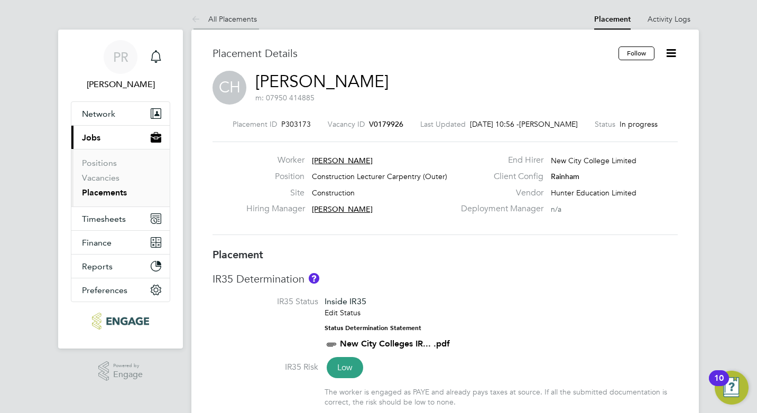
click at [218, 21] on link "All Placements" at bounding box center [224, 19] width 66 height 10
